Goal: Information Seeking & Learning: Learn about a topic

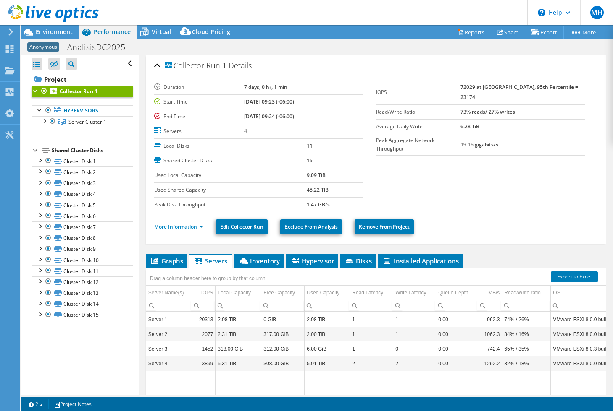
select select "USD"
click at [261, 261] on span "Inventory" at bounding box center [258, 261] width 41 height 8
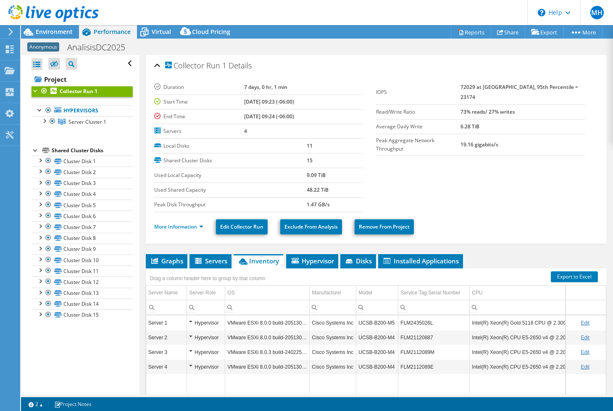
scroll to position [24, 0]
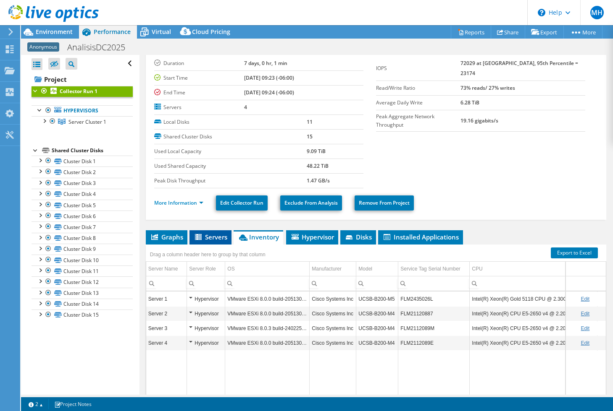
click at [206, 238] on span "Servers" at bounding box center [211, 237] width 34 height 8
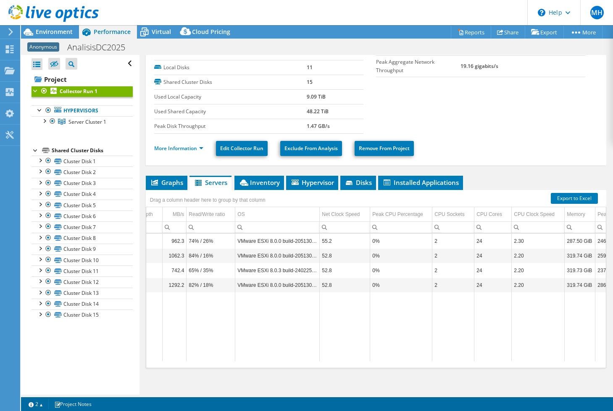
scroll to position [0, 330]
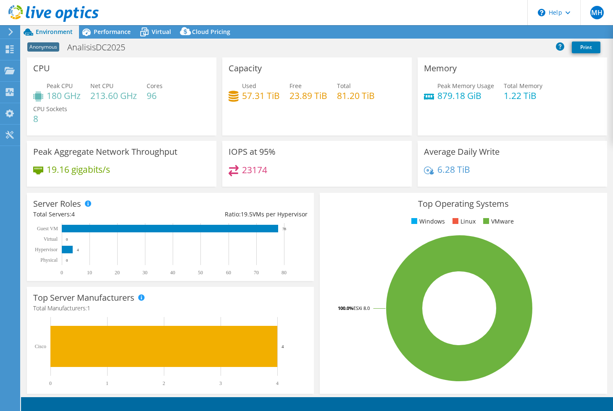
select select "USD"
click at [100, 32] on span "Performance" at bounding box center [112, 32] width 37 height 8
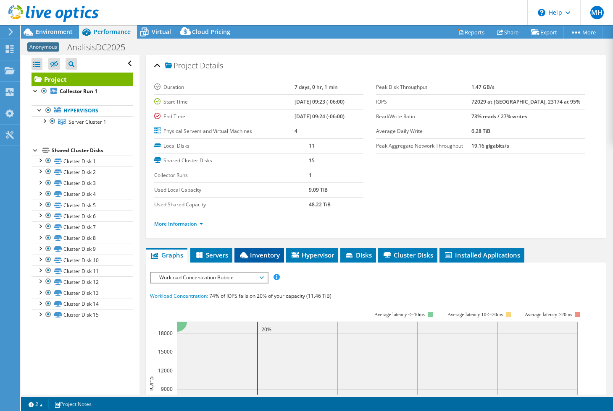
click at [250, 256] on span "Inventory" at bounding box center [258, 255] width 41 height 8
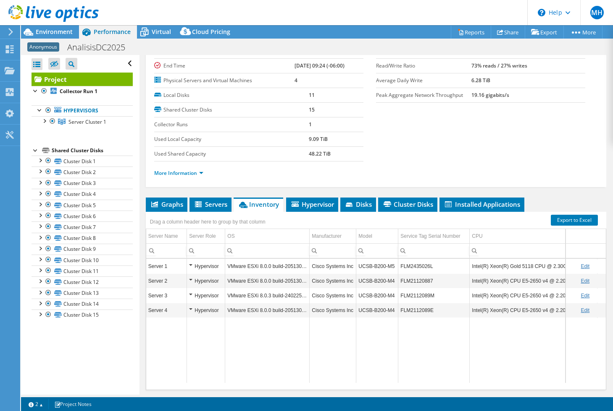
scroll to position [52, 0]
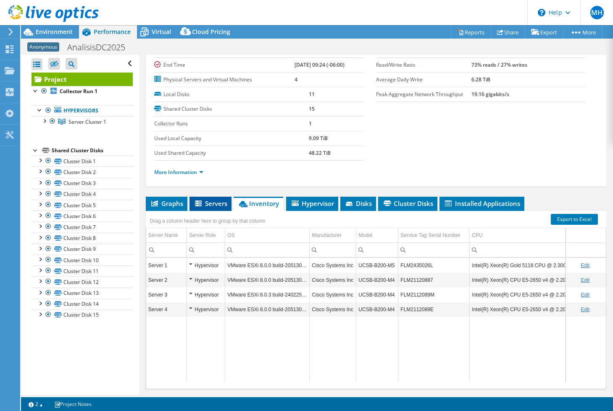
click at [217, 204] on span "Servers" at bounding box center [211, 203] width 34 height 8
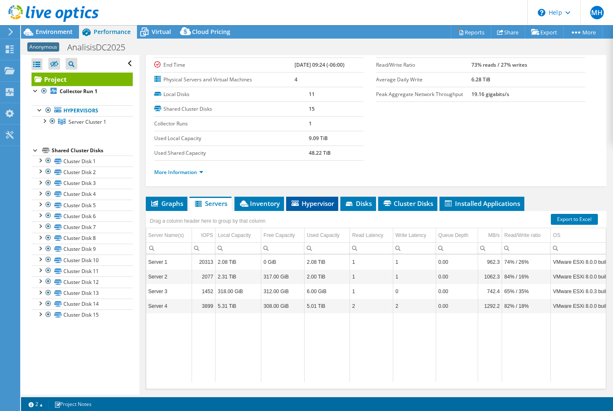
click at [303, 204] on span "Hypervisor" at bounding box center [312, 203] width 44 height 8
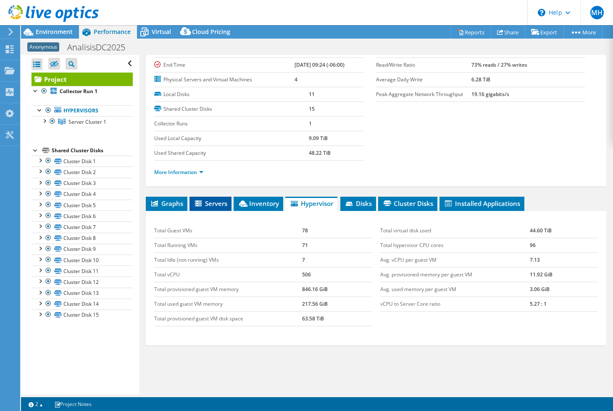
click at [215, 207] on span "Servers" at bounding box center [211, 203] width 34 height 8
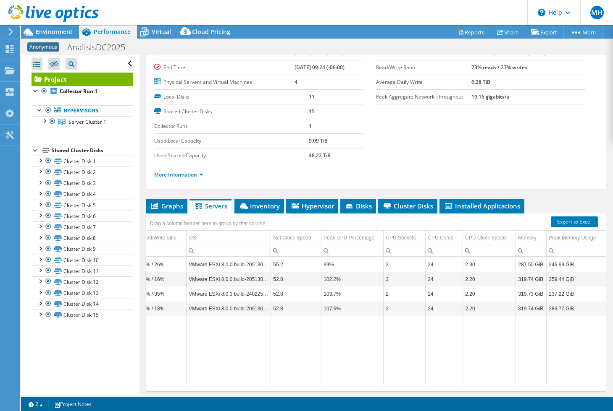
scroll to position [48, 0]
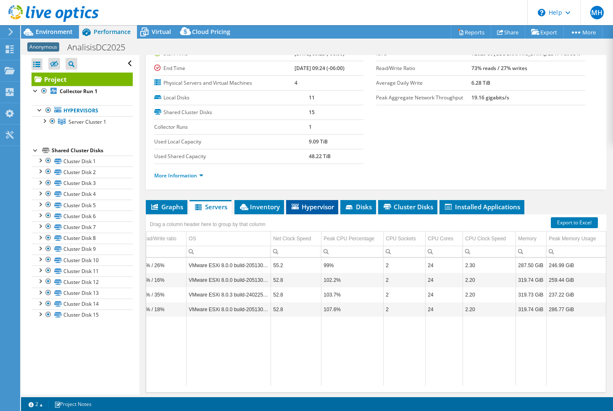
click at [317, 207] on span "Hypervisor" at bounding box center [312, 207] width 44 height 8
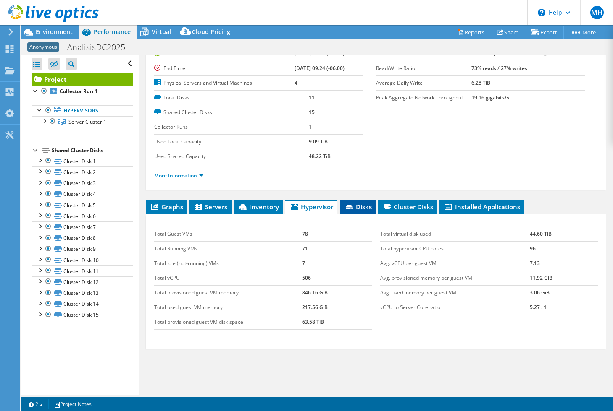
click at [369, 210] on span "Disks" at bounding box center [357, 207] width 27 height 8
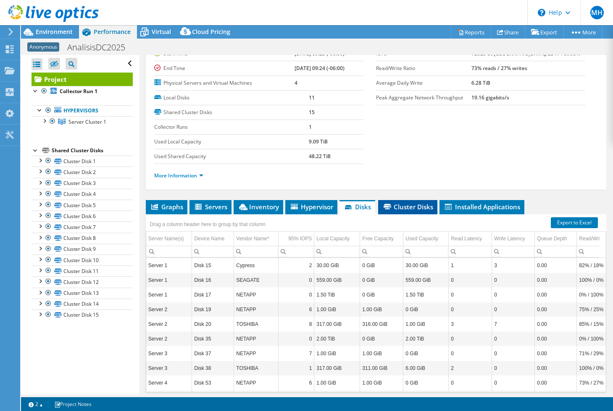
scroll to position [0, 0]
click at [412, 208] on span "Cluster Disks" at bounding box center [407, 207] width 51 height 8
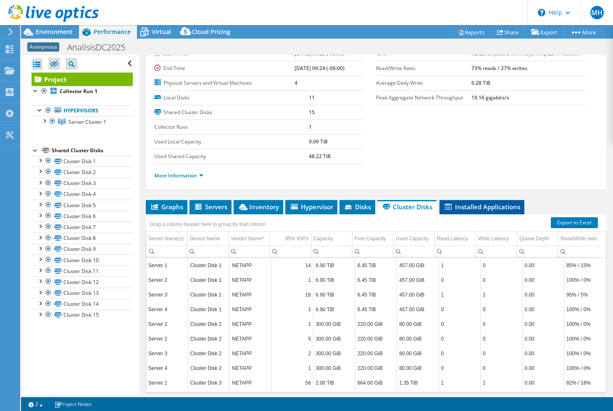
click at [487, 207] on span "Installed Applications" at bounding box center [481, 207] width 76 height 8
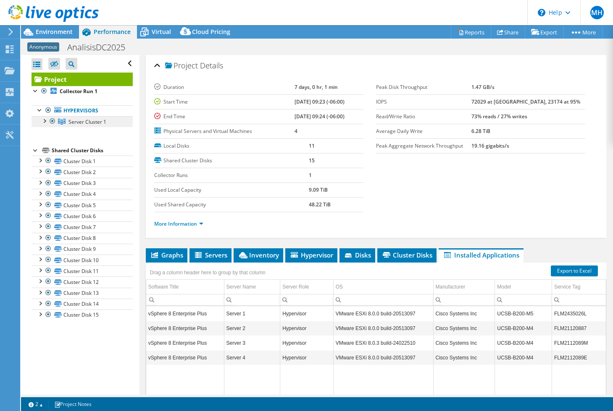
click at [84, 120] on span "Server Cluster 1" at bounding box center [87, 121] width 38 height 7
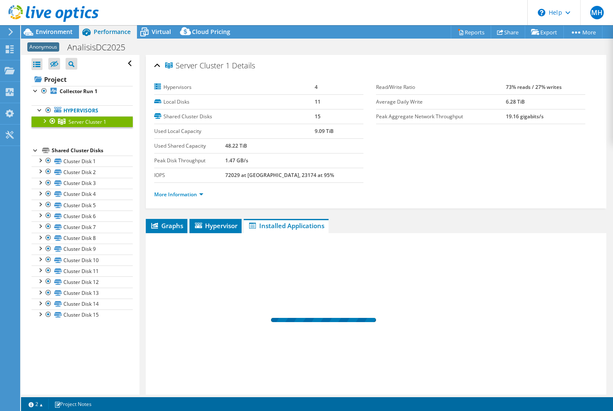
click at [44, 121] on div at bounding box center [44, 120] width 8 height 8
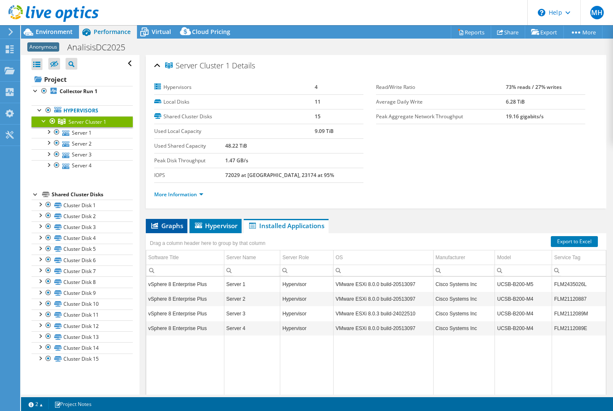
click at [163, 224] on span "Graphs" at bounding box center [166, 226] width 33 height 8
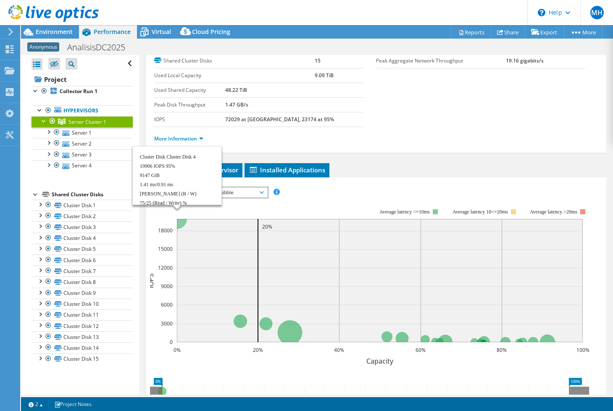
click at [182, 223] on circle at bounding box center [177, 219] width 20 height 20
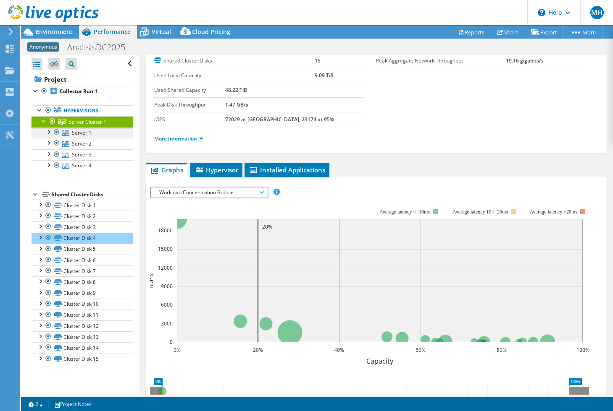
click at [90, 135] on link "Server 1" at bounding box center [81, 132] width 101 height 11
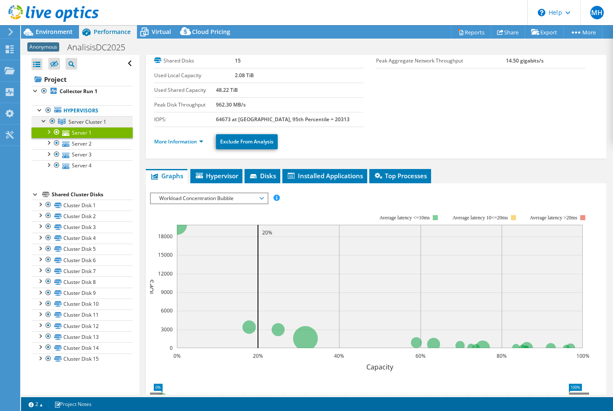
click at [74, 122] on span "Server Cluster 1" at bounding box center [87, 121] width 38 height 7
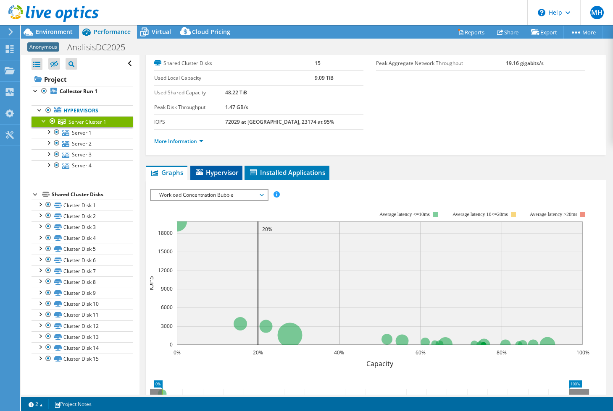
click at [217, 176] on span "Hypervisor" at bounding box center [216, 172] width 44 height 8
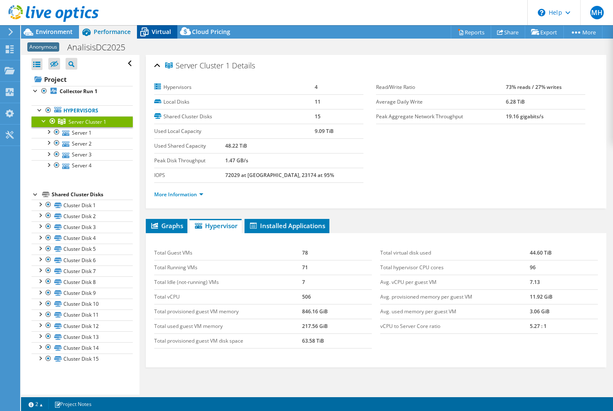
click at [164, 37] on div "Virtual" at bounding box center [157, 31] width 40 height 13
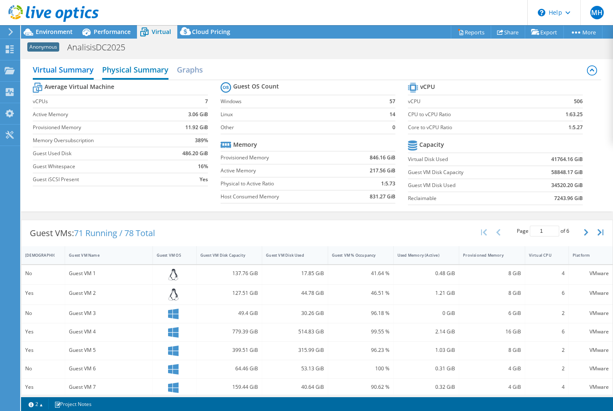
click at [146, 70] on h2 "Physical Summary" at bounding box center [135, 70] width 66 height 18
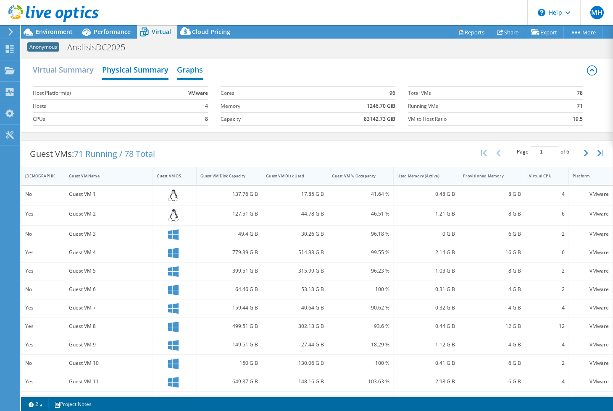
click at [199, 70] on h2 "Graphs" at bounding box center [190, 70] width 26 height 18
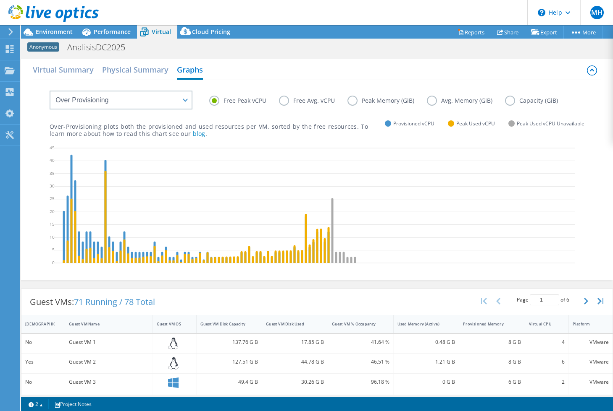
click at [285, 100] on label "Free Avg. vCPU" at bounding box center [313, 101] width 68 height 10
click at [0, 0] on input "Free Avg. vCPU" at bounding box center [0, 0] width 0 height 0
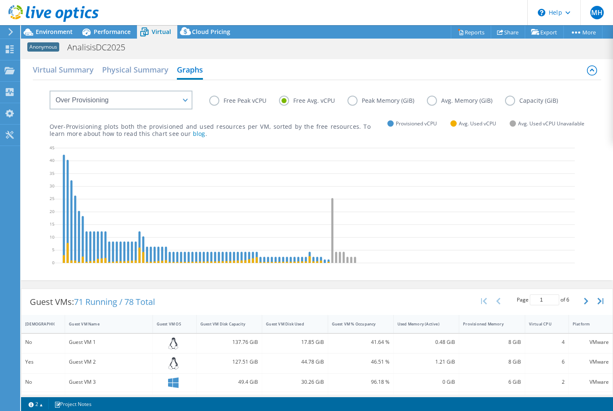
click at [214, 99] on label "Free Peak vCPU" at bounding box center [244, 101] width 70 height 10
click at [0, 0] on input "Free Peak vCPU" at bounding box center [0, 0] width 0 height 0
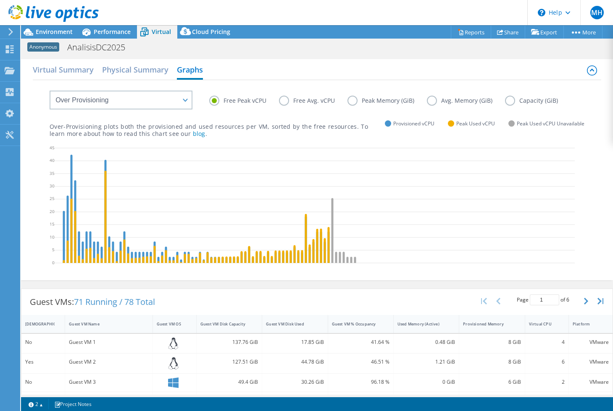
click at [286, 100] on label "Free Avg. vCPU" at bounding box center [313, 101] width 68 height 10
click at [0, 0] on input "Free Avg. vCPU" at bounding box center [0, 0] width 0 height 0
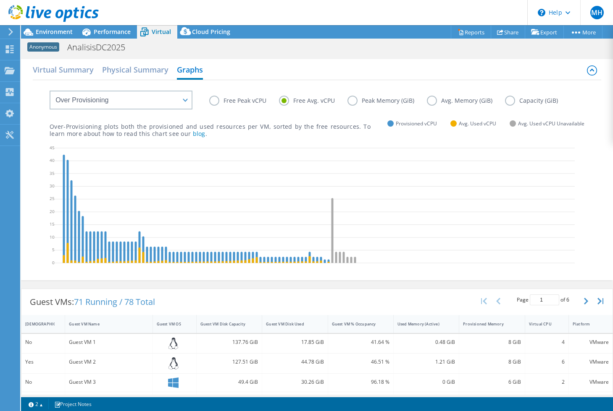
click at [217, 100] on label "Free Peak vCPU" at bounding box center [244, 101] width 70 height 10
click at [0, 0] on input "Free Peak vCPU" at bounding box center [0, 0] width 0 height 0
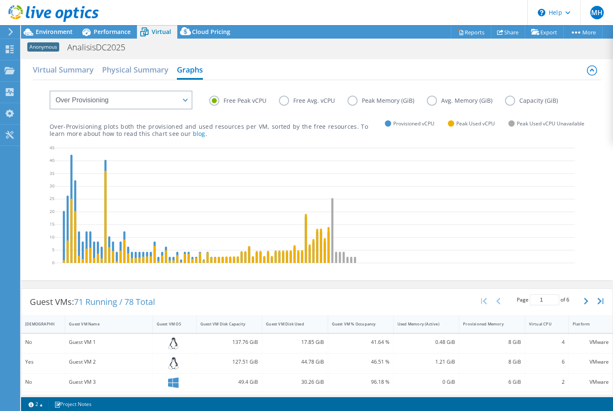
click at [288, 97] on label "Free Avg. vCPU" at bounding box center [313, 101] width 68 height 10
click at [0, 0] on input "Free Avg. vCPU" at bounding box center [0, 0] width 0 height 0
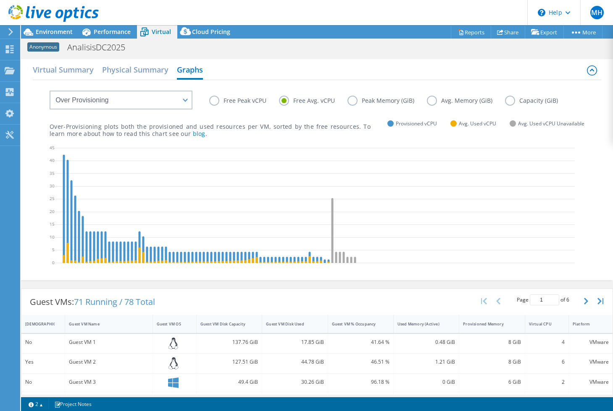
click at [351, 102] on label "Peak Memory (GiB)" at bounding box center [386, 101] width 79 height 10
click at [0, 0] on input "Peak Memory (GiB)" at bounding box center [0, 0] width 0 height 0
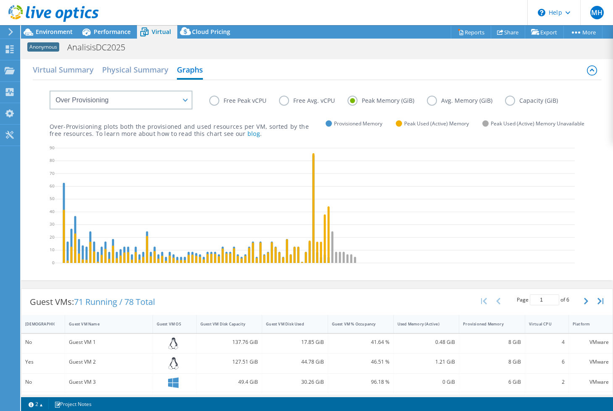
click at [429, 102] on label "Avg. Memory (GiB)" at bounding box center [466, 101] width 78 height 10
click at [0, 0] on input "Avg. Memory (GiB)" at bounding box center [0, 0] width 0 height 0
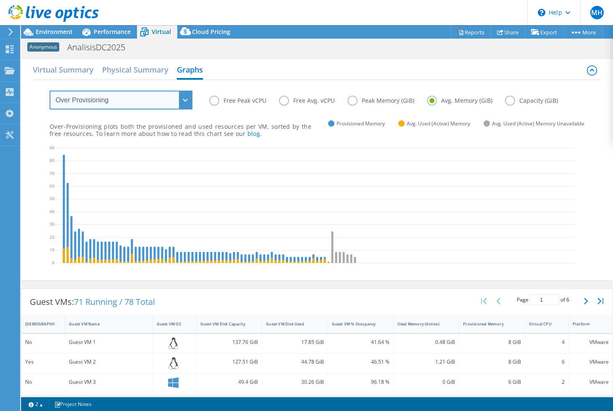
select select "Provisioning Contrast"
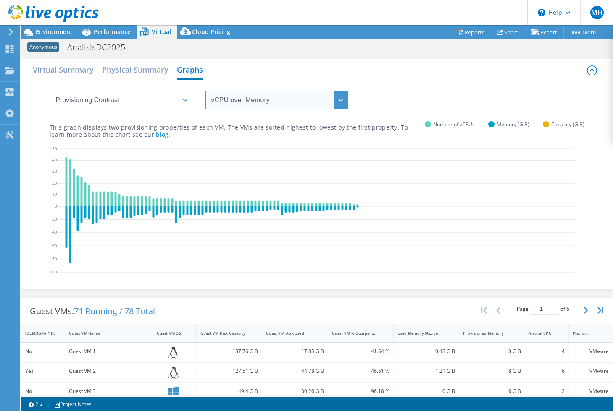
select select "Memory over vCPU"
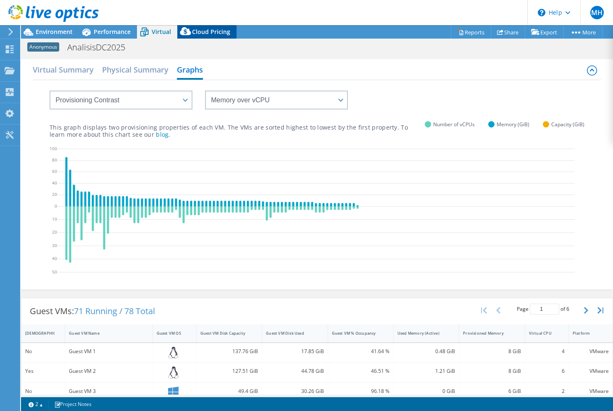
click at [205, 30] on span "Cloud Pricing" at bounding box center [211, 32] width 38 height 8
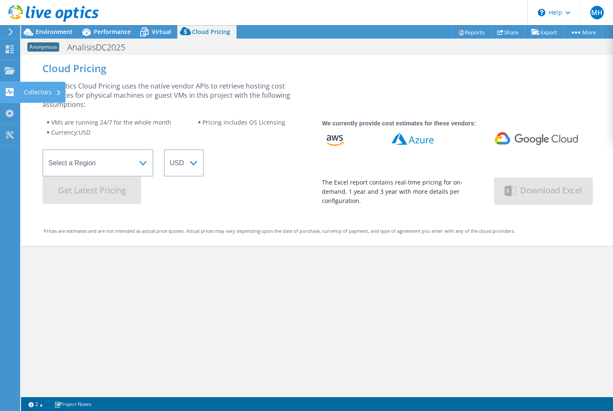
click at [11, 91] on use at bounding box center [10, 92] width 8 height 8
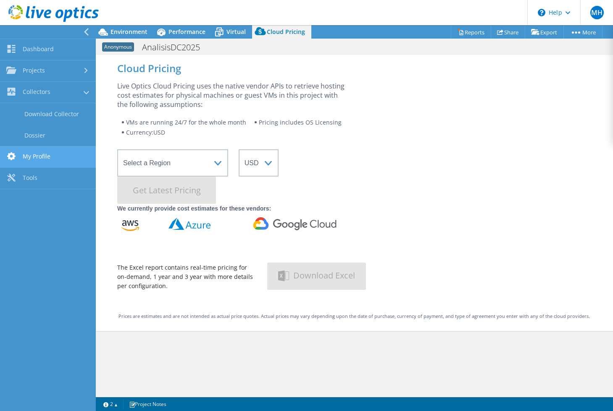
click at [29, 157] on link "My Profile" at bounding box center [48, 157] width 96 height 21
